Goal: Task Accomplishment & Management: Manage account settings

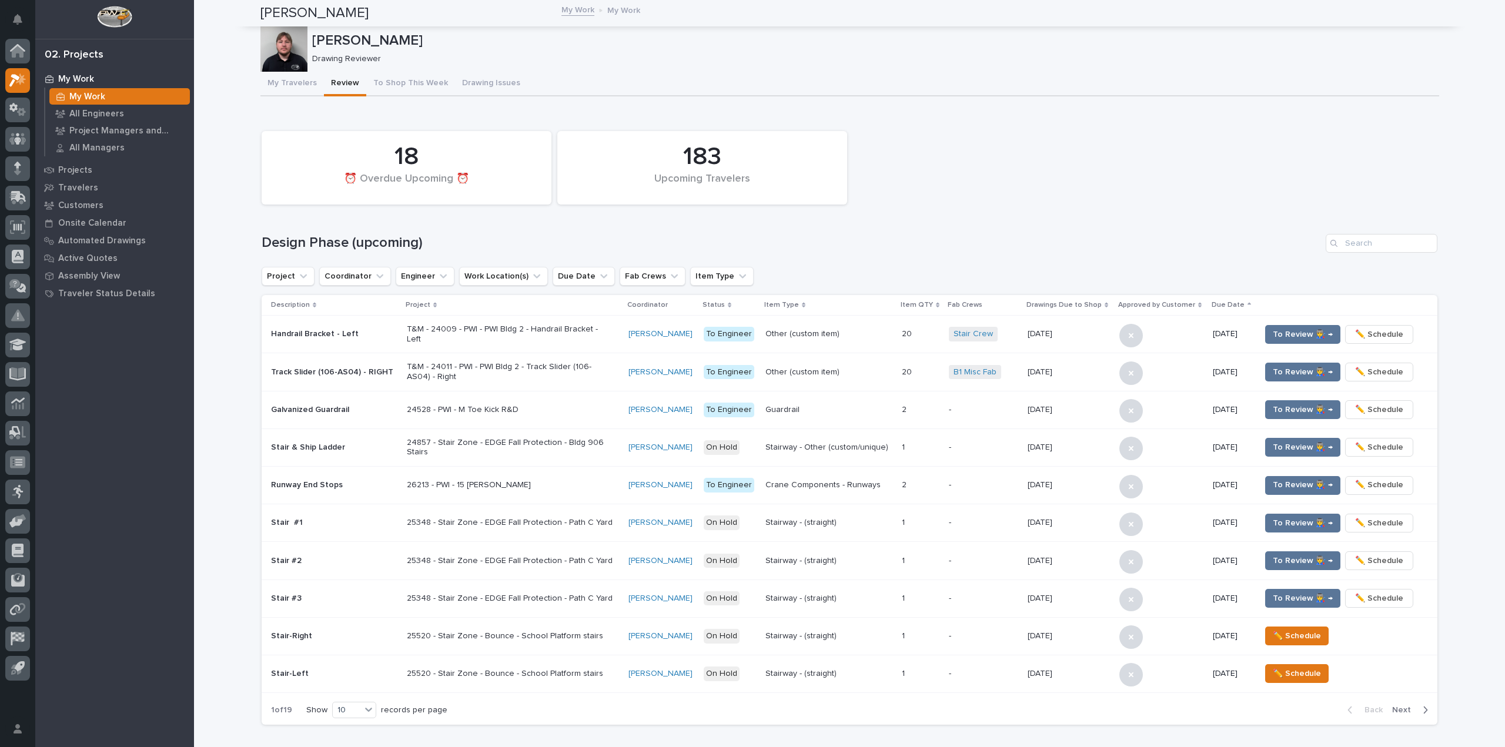
scroll to position [519, 0]
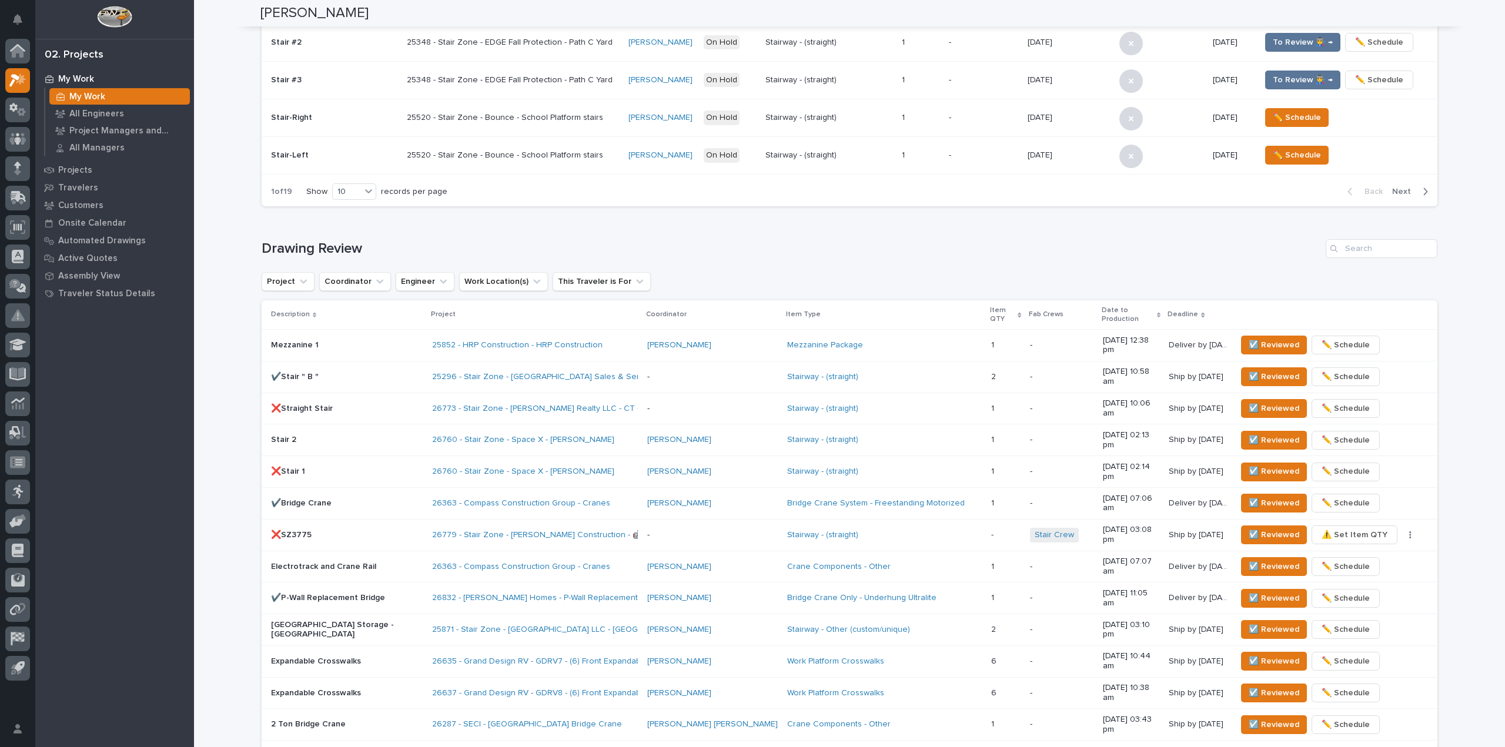
click at [244, 98] on div "**********" at bounding box center [849, 312] width 1311 height 1658
click at [1250, 370] on span "☑️ Reviewed" at bounding box center [1274, 377] width 51 height 14
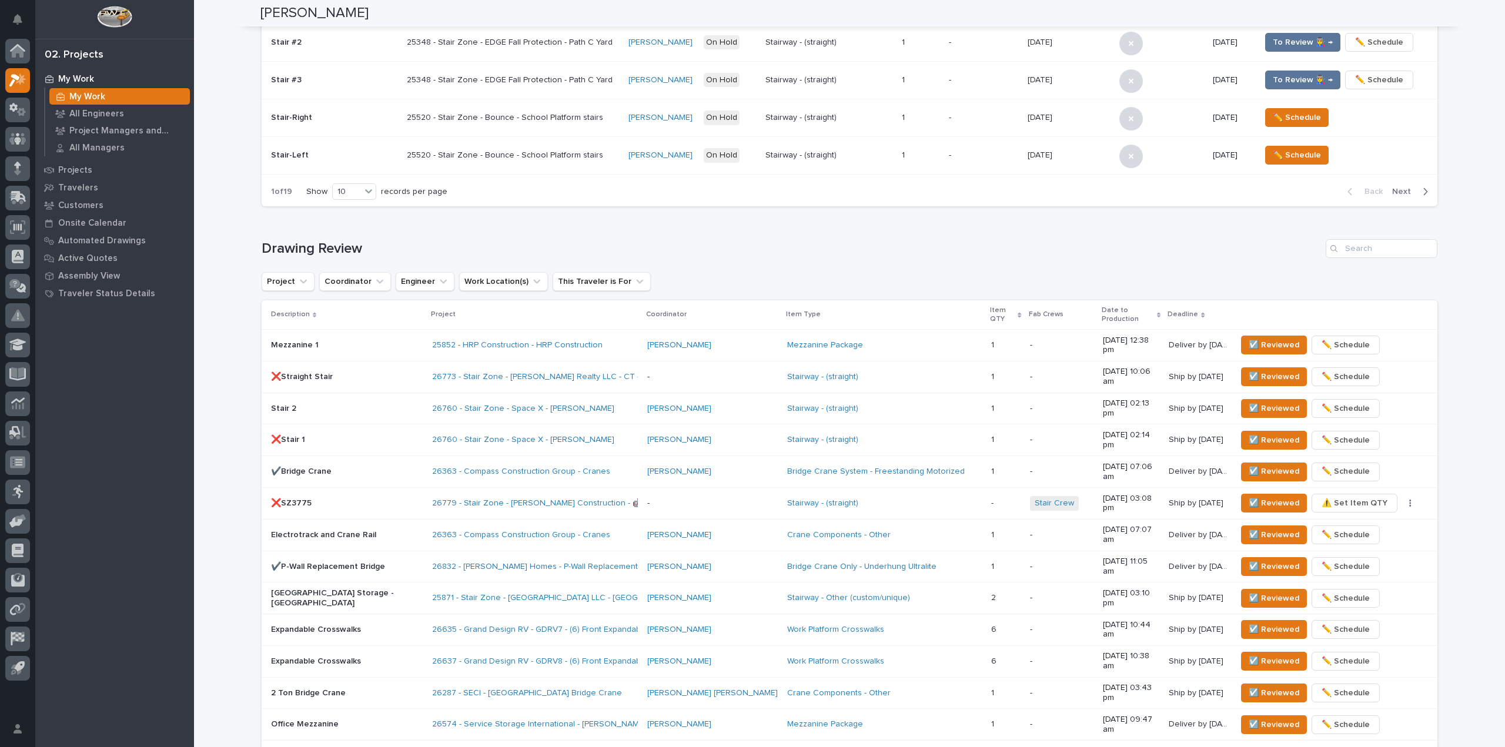
scroll to position [507, 0]
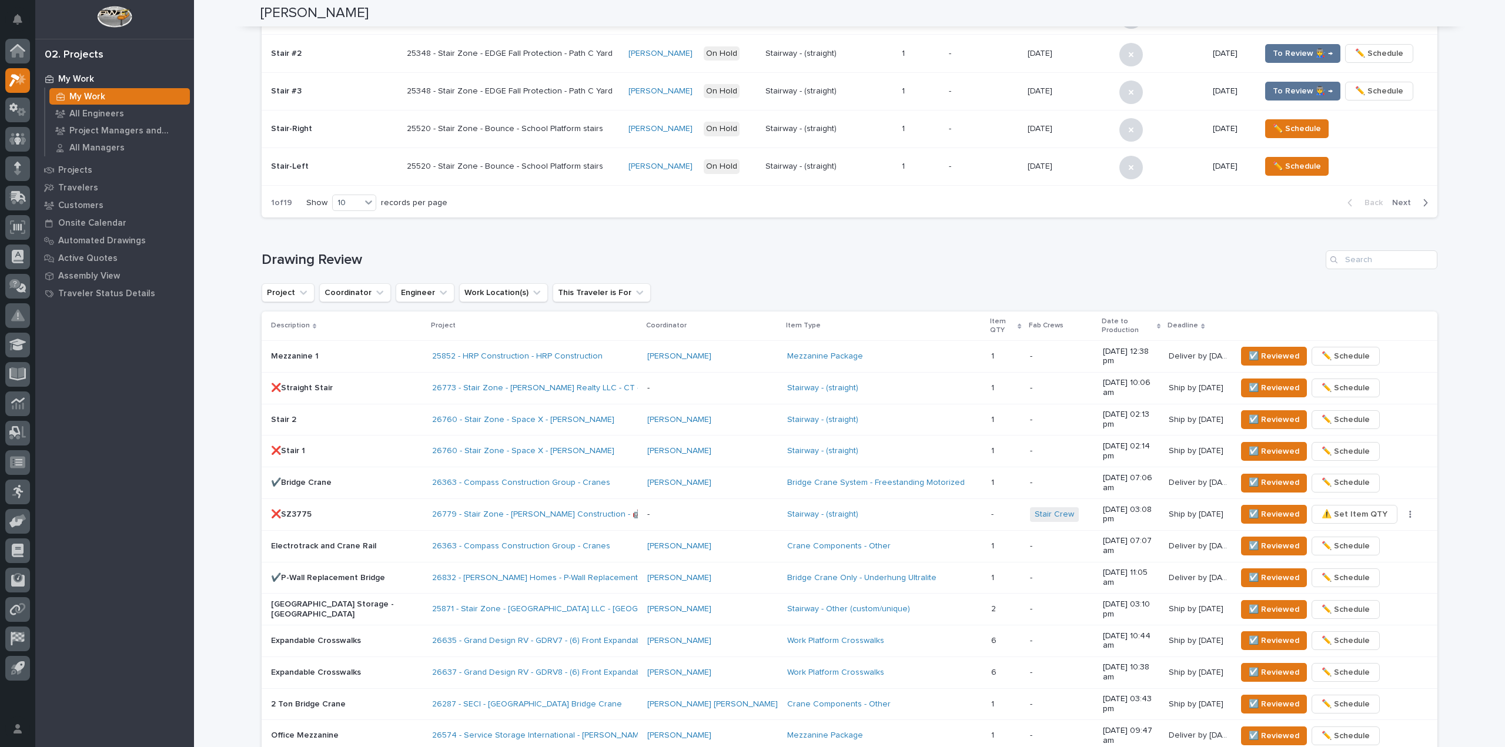
click at [396, 381] on div "❌Straight Stair" at bounding box center [347, 387] width 152 height 12
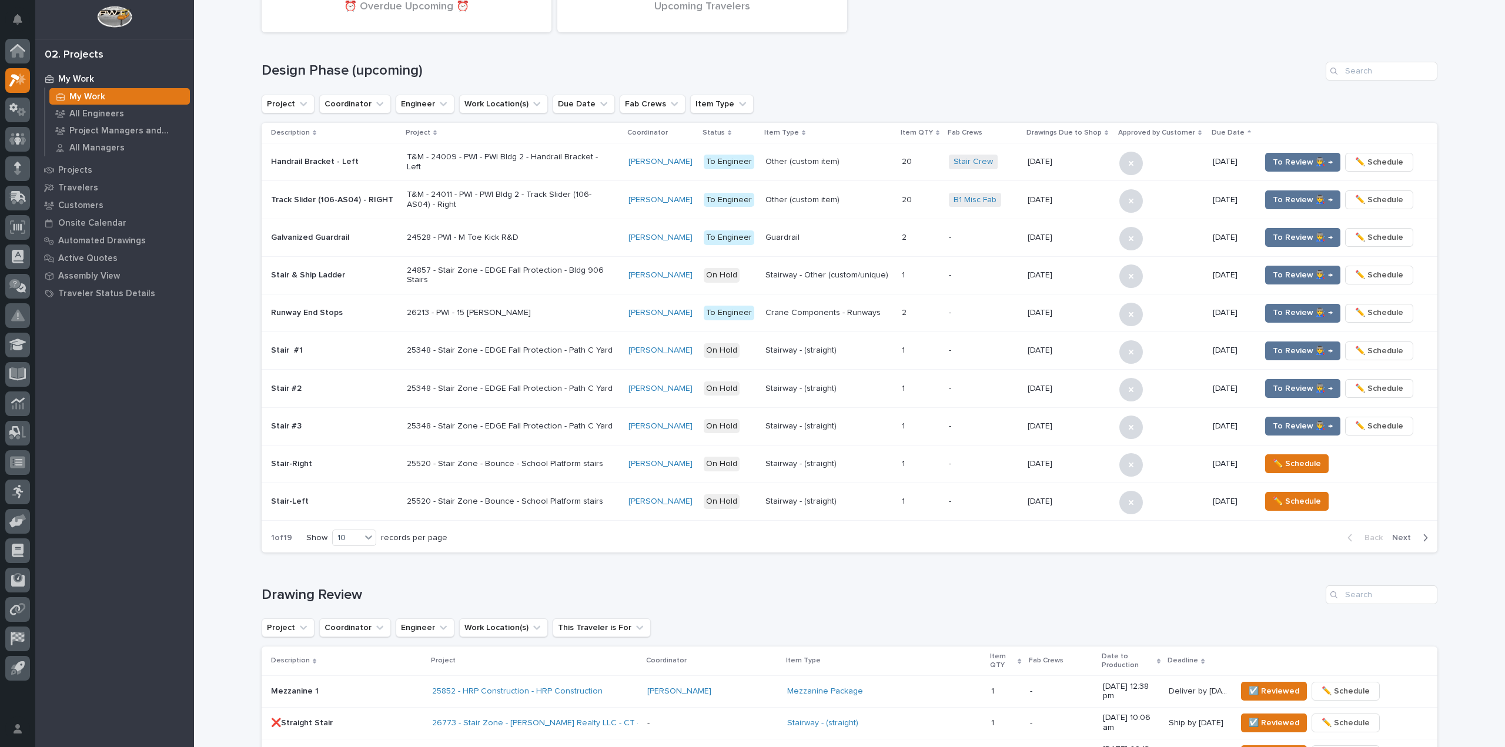
scroll to position [647, 0]
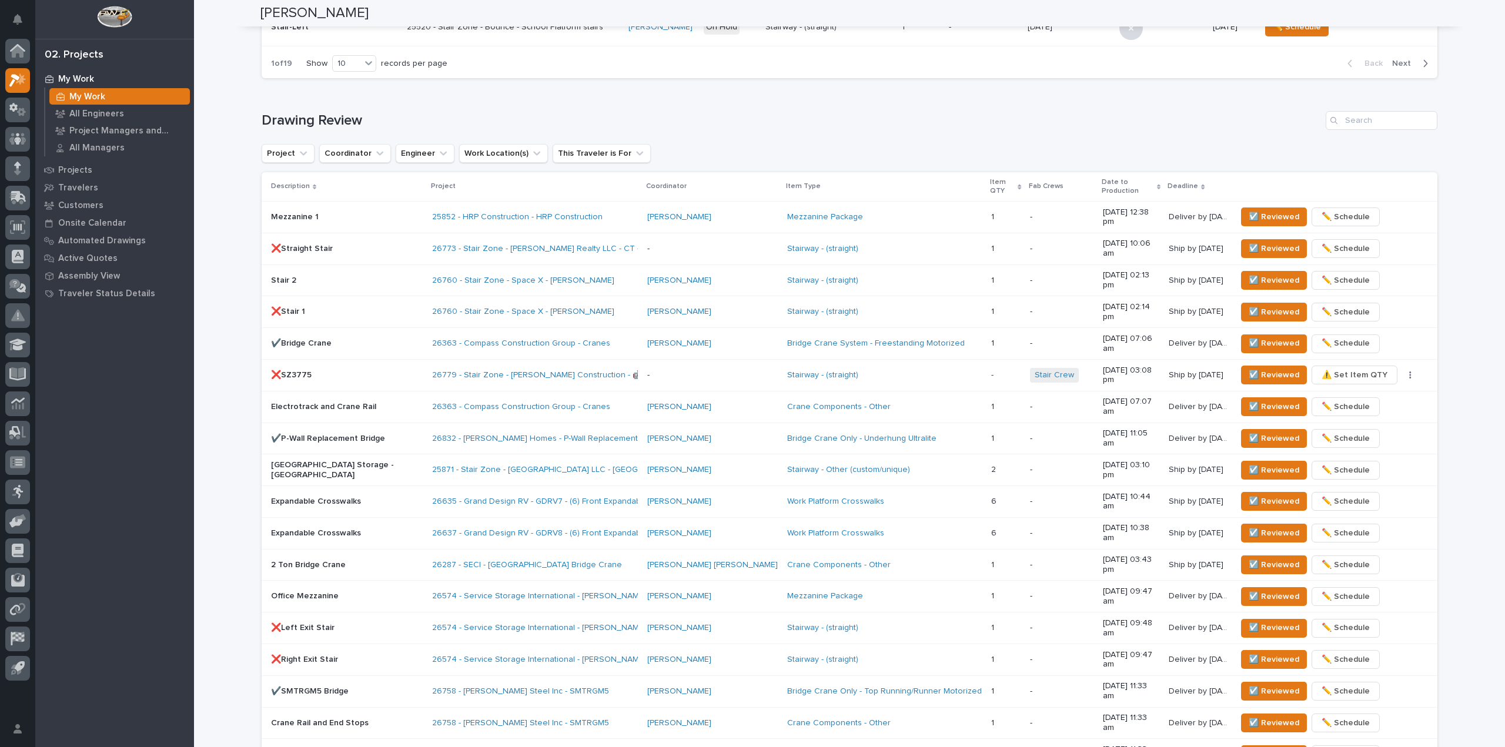
click at [366, 244] on p "❌Straight Stair" at bounding box center [347, 249] width 152 height 10
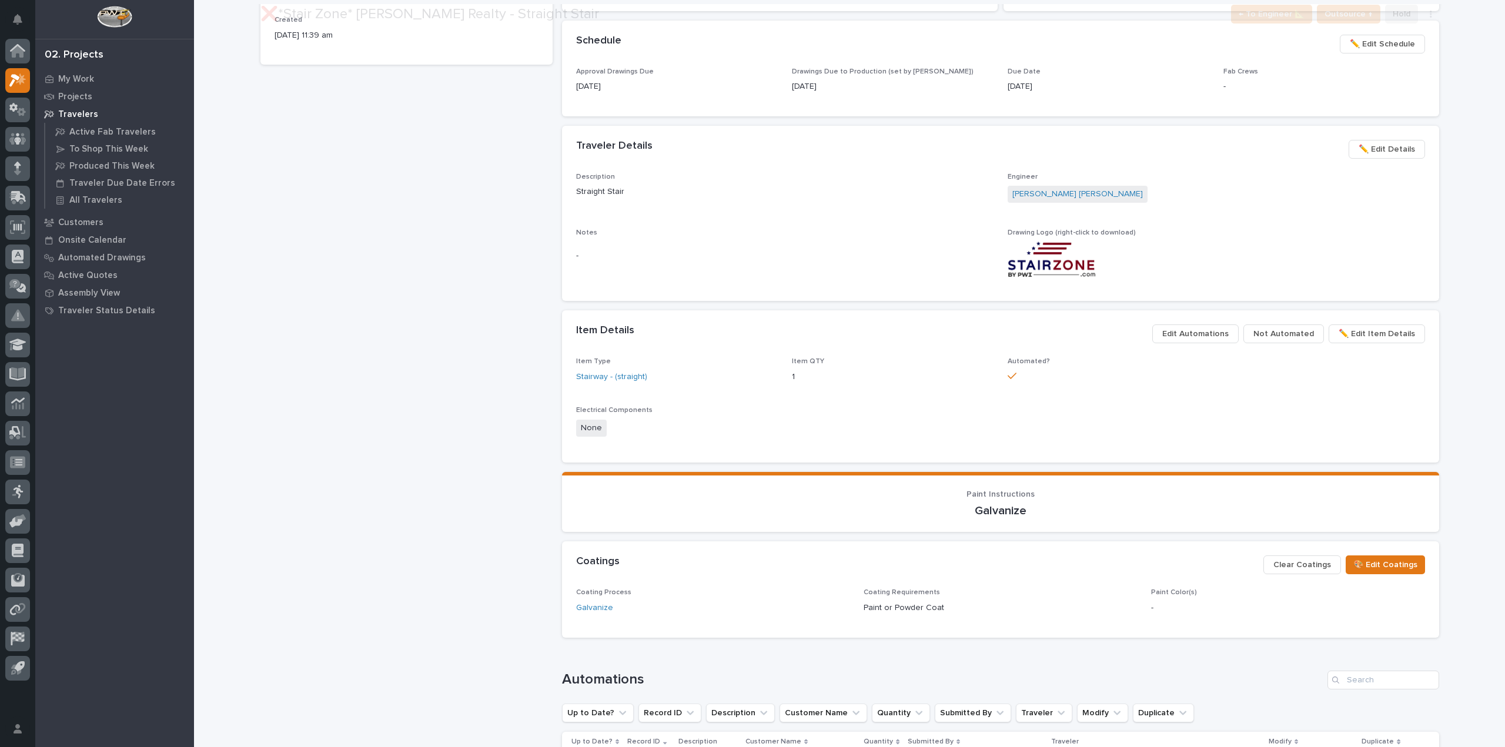
scroll to position [632, 0]
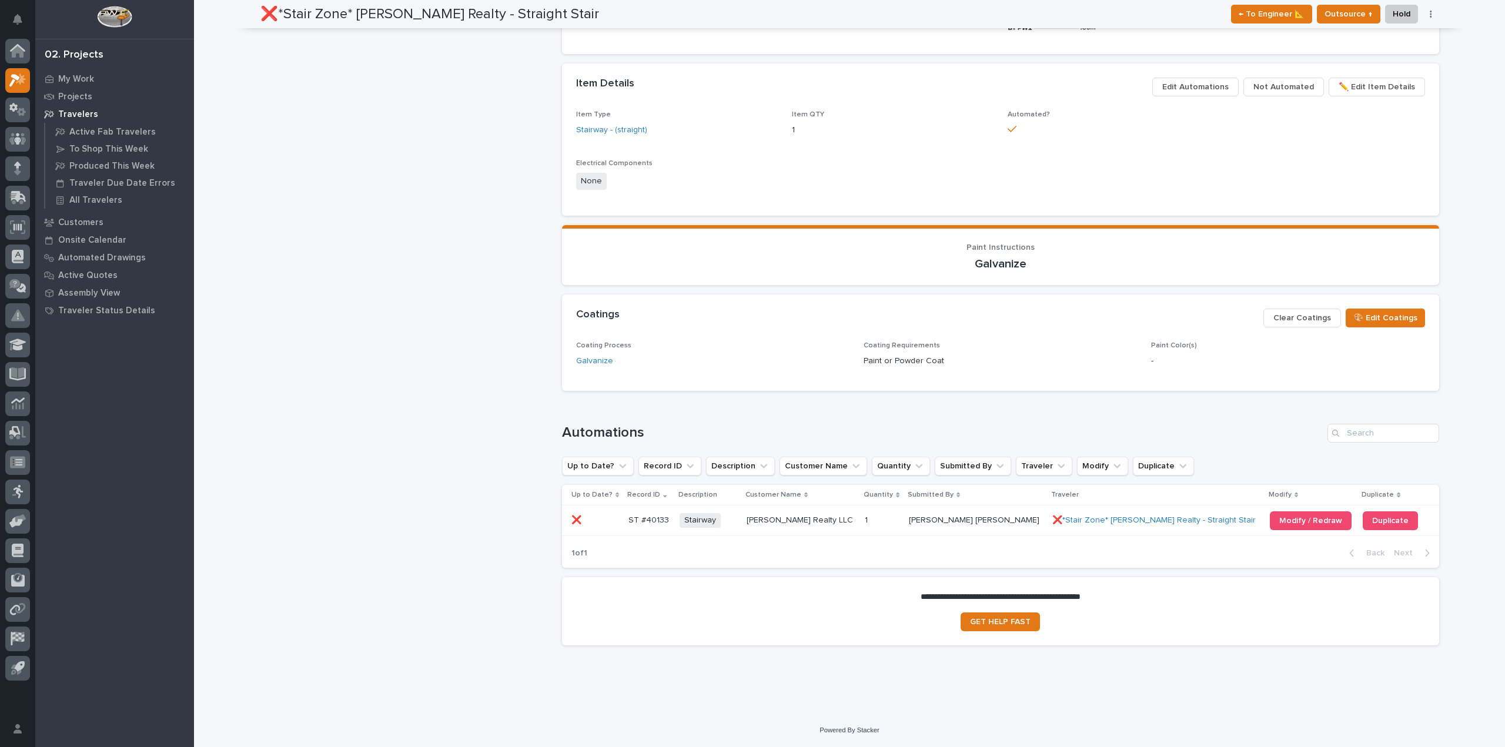
click at [1280, 510] on div "Modify / Redraw" at bounding box center [1312, 521] width 84 height 28
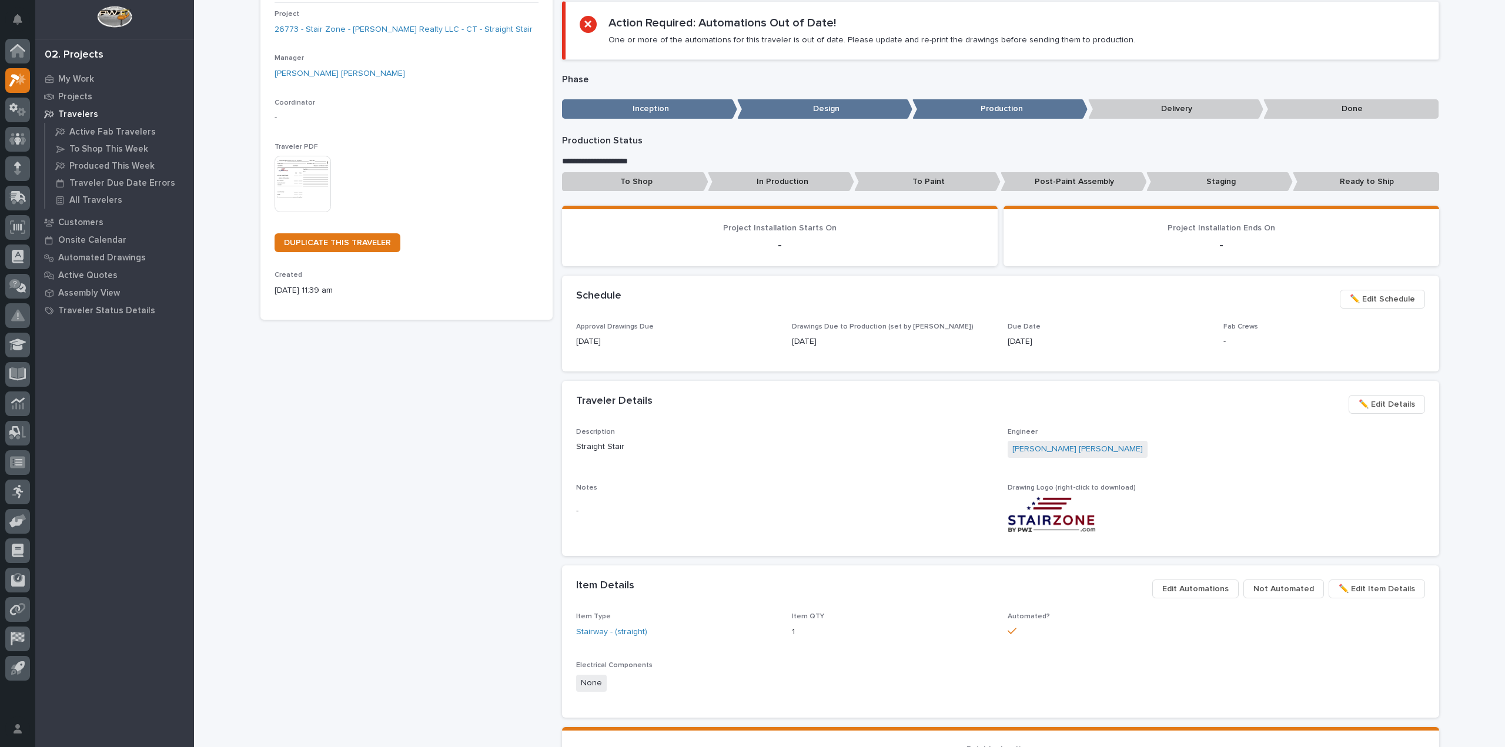
scroll to position [632, 0]
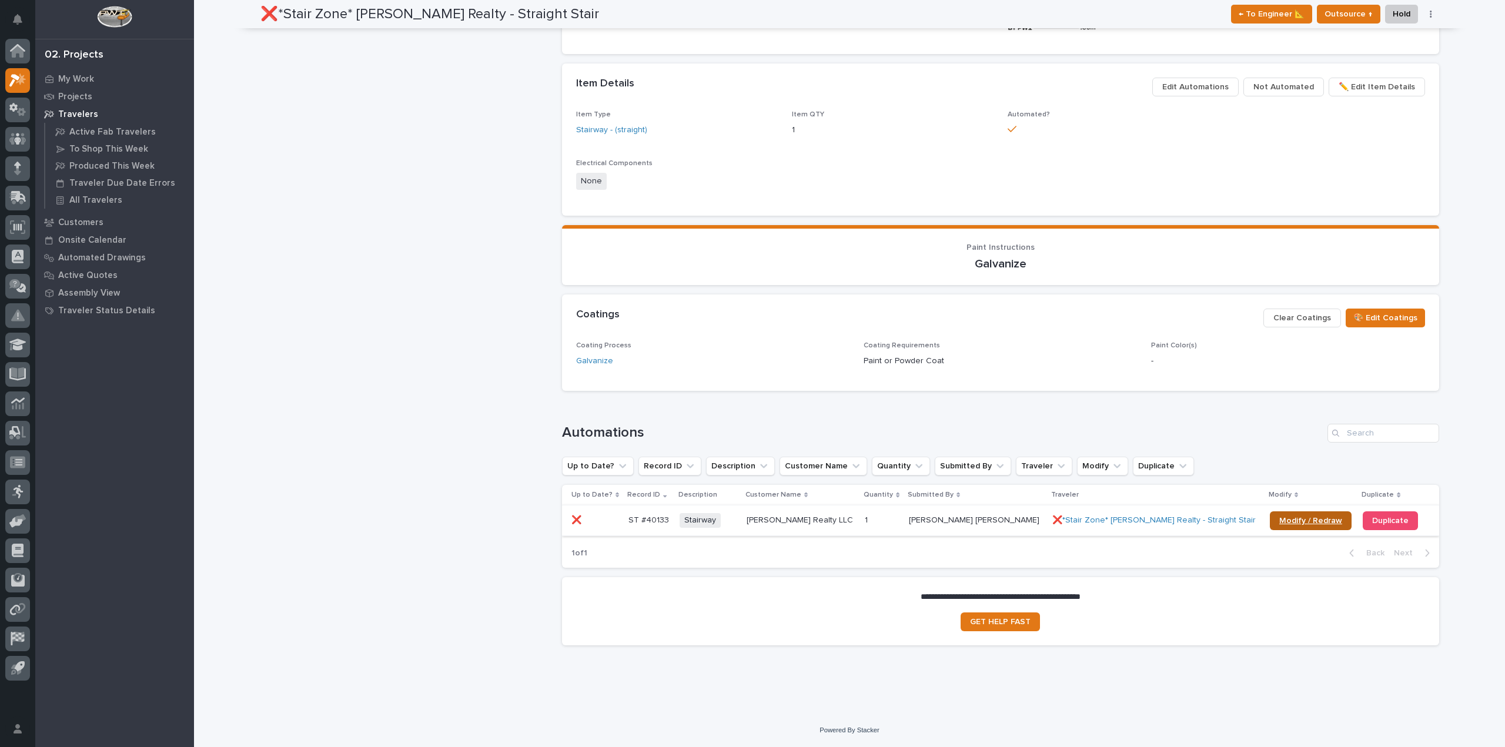
click at [1280, 517] on span "Modify / Redraw" at bounding box center [1311, 521] width 63 height 8
click at [249, 121] on div "Loading... Saving… Loading... Saving… ✔️*Stair Zone* [PERSON_NAME] Realty - Str…" at bounding box center [849, 76] width 1311 height 1276
click at [461, 49] on div "✔️*Stair Zone* [PERSON_NAME] Realty - Straight Stair Production Project 26773 -…" at bounding box center [407, 74] width 292 height 1161
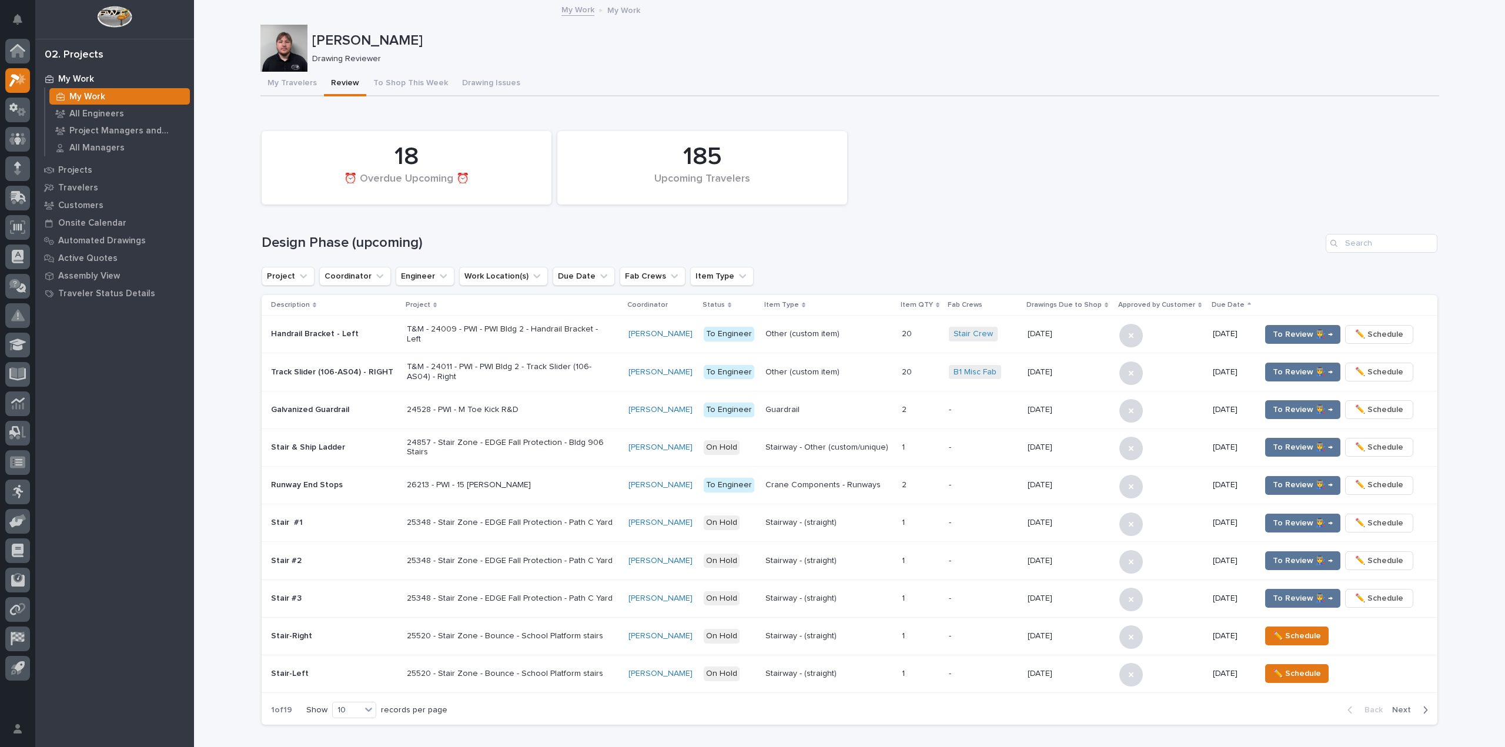
scroll to position [412, 0]
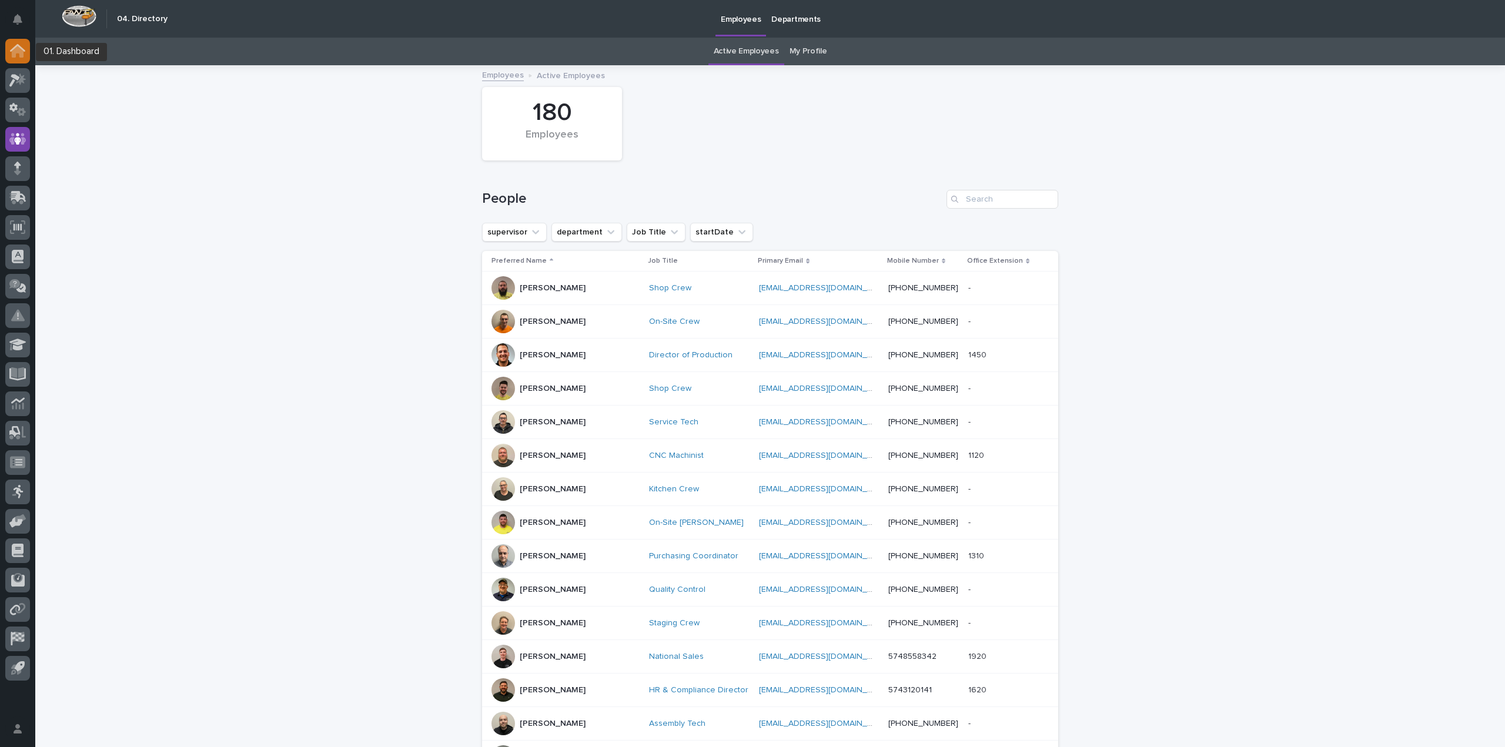
click at [17, 39] on div at bounding box center [17, 51] width 25 height 25
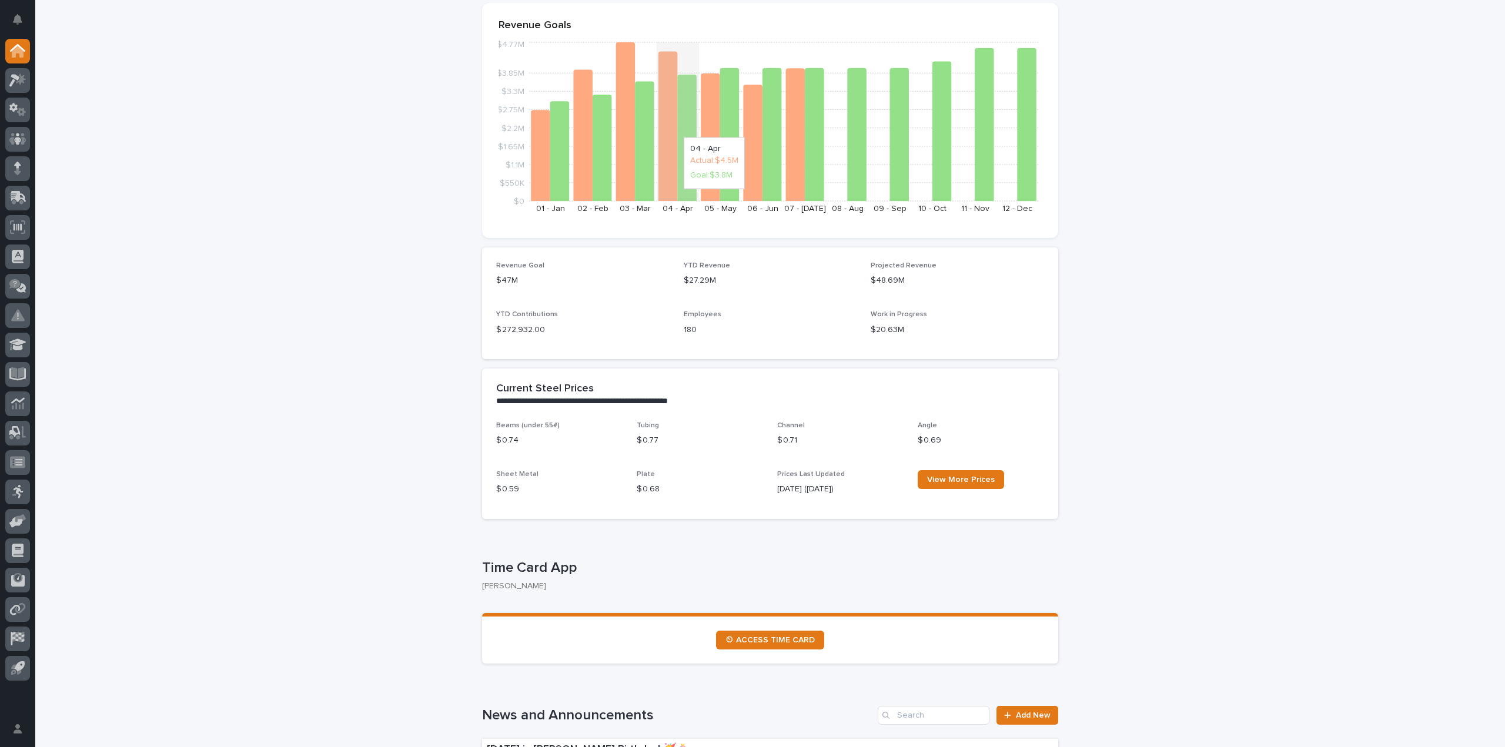
scroll to position [353, 0]
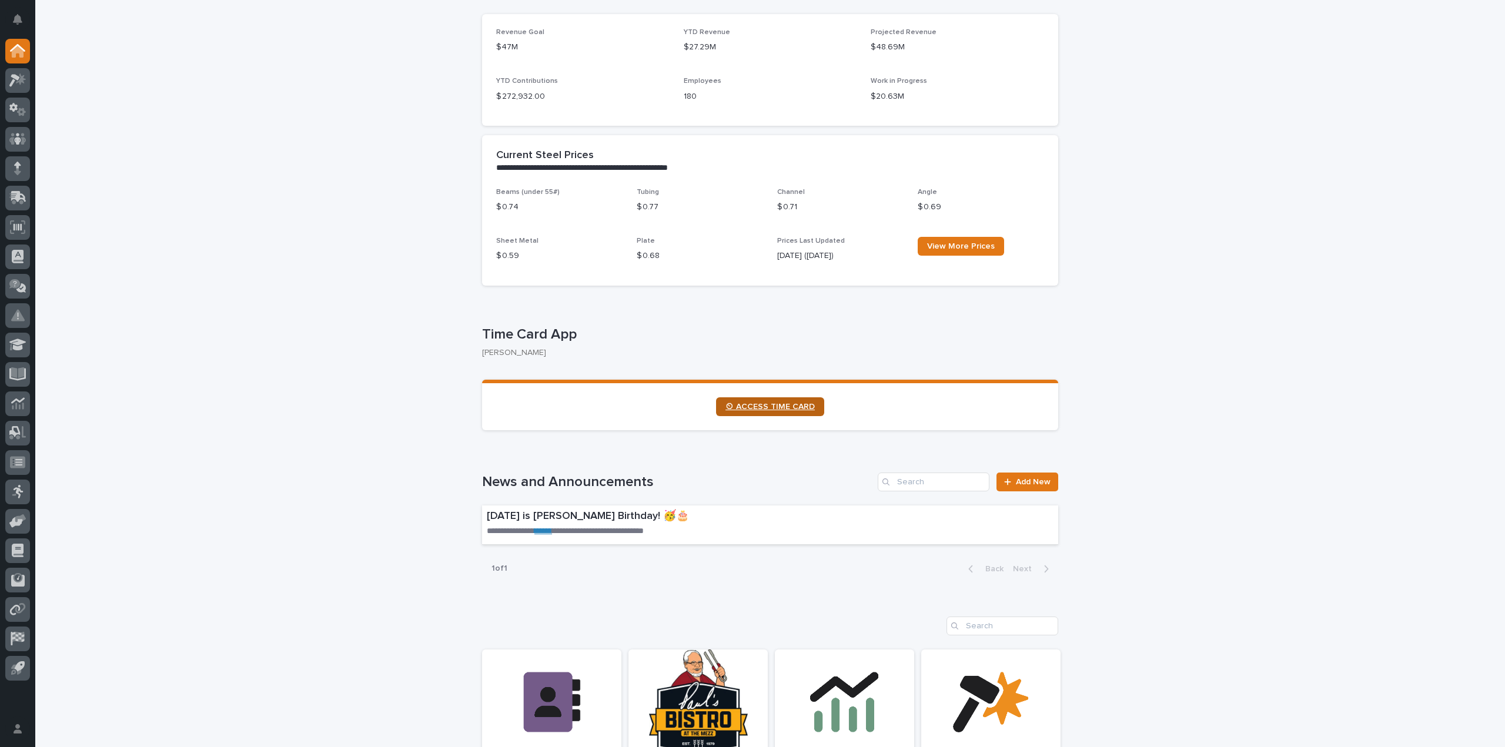
click at [778, 403] on span "⏲ ACCESS TIME CARD" at bounding box center [770, 407] width 89 height 8
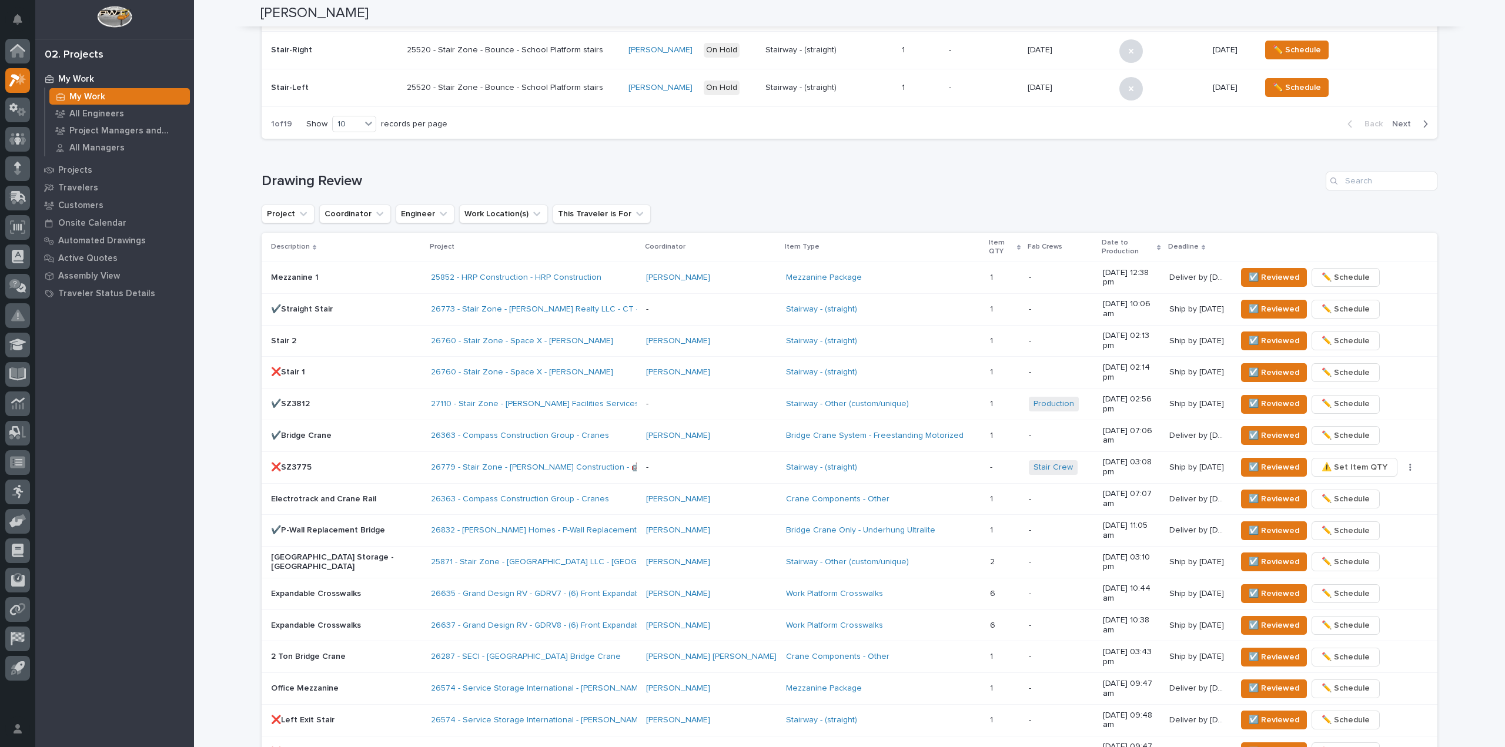
scroll to position [647, 0]
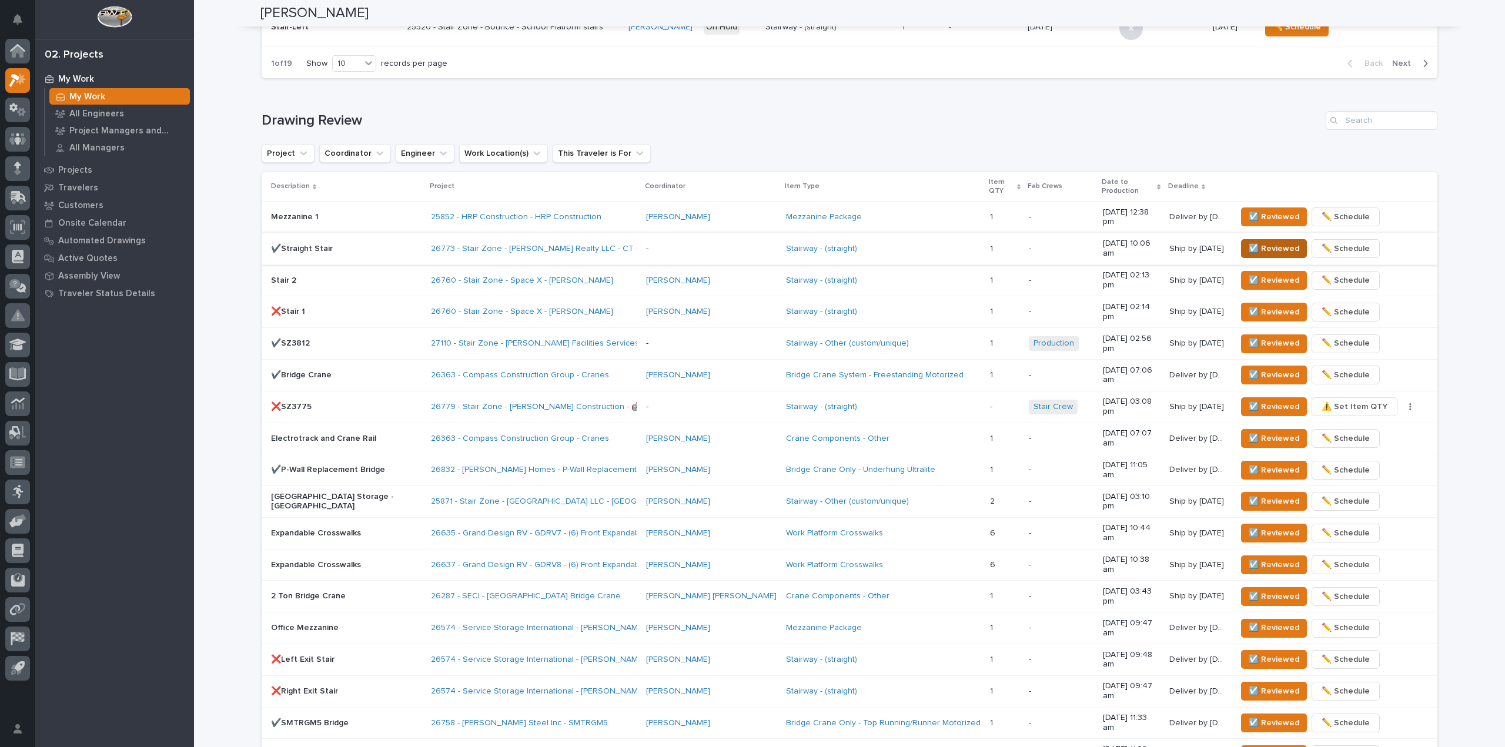
click at [1249, 242] on span "☑️ Reviewed" at bounding box center [1274, 249] width 51 height 14
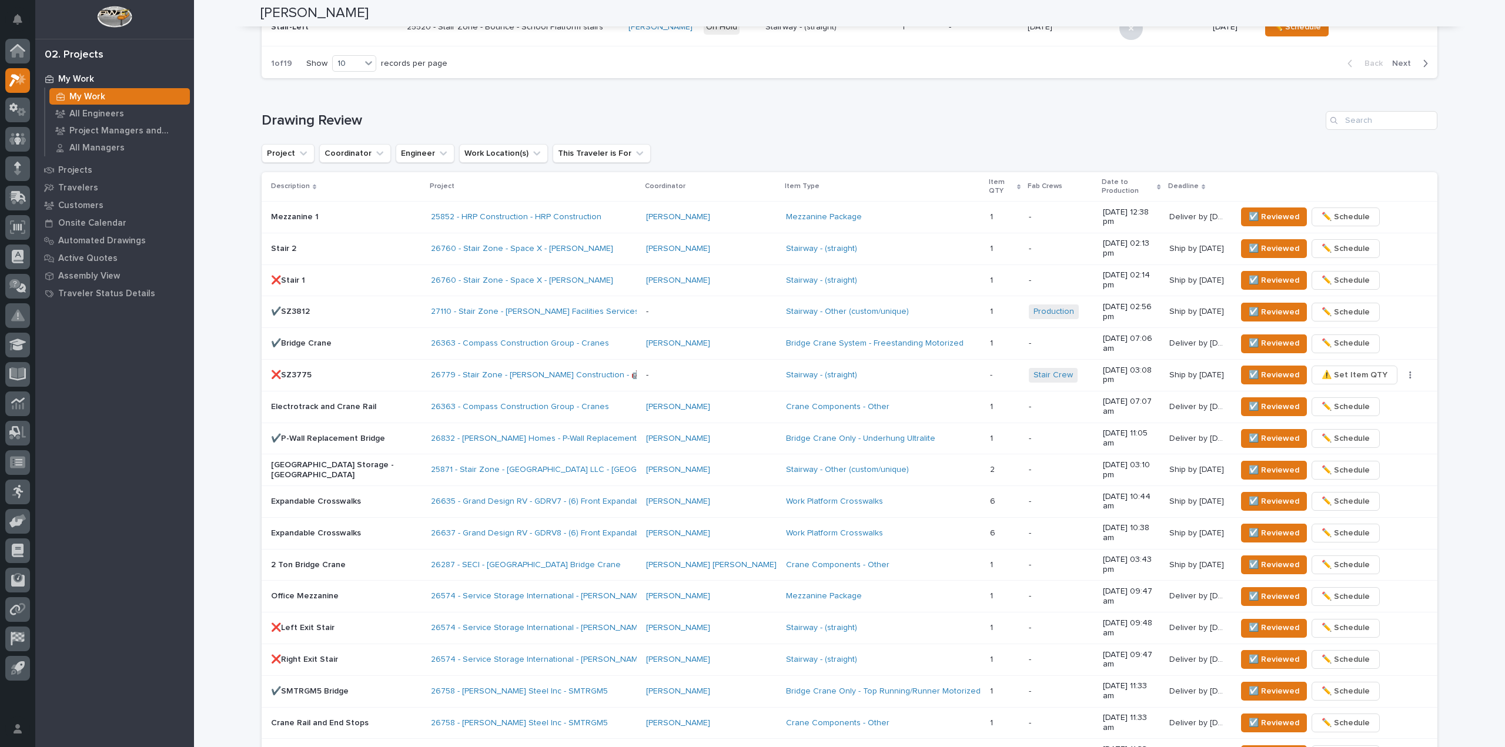
scroll to position [636, 0]
